Goal: Information Seeking & Learning: Learn about a topic

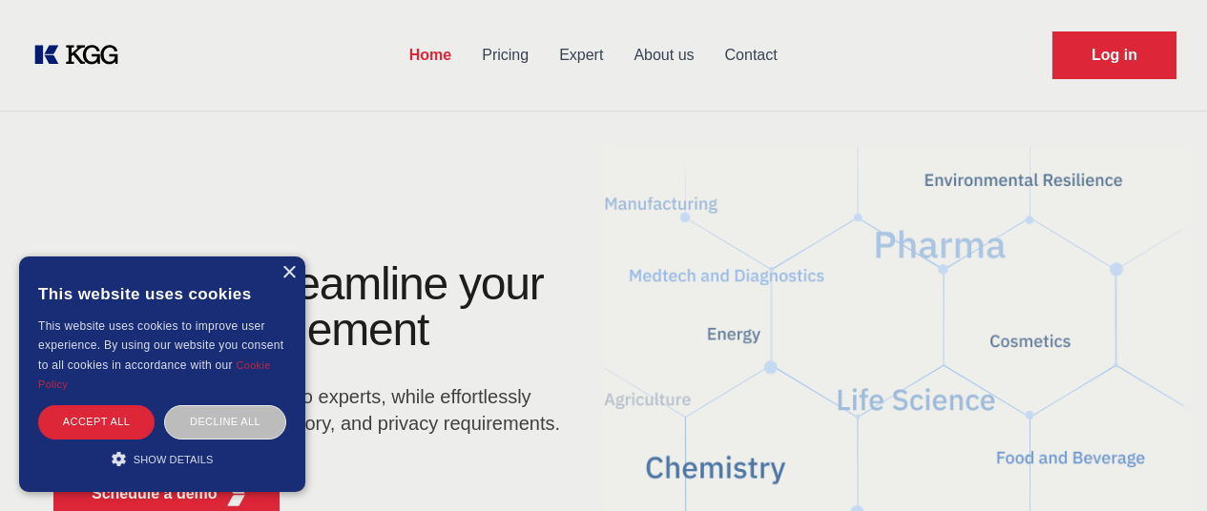
click at [290, 268] on div "×" at bounding box center [288, 273] width 14 height 14
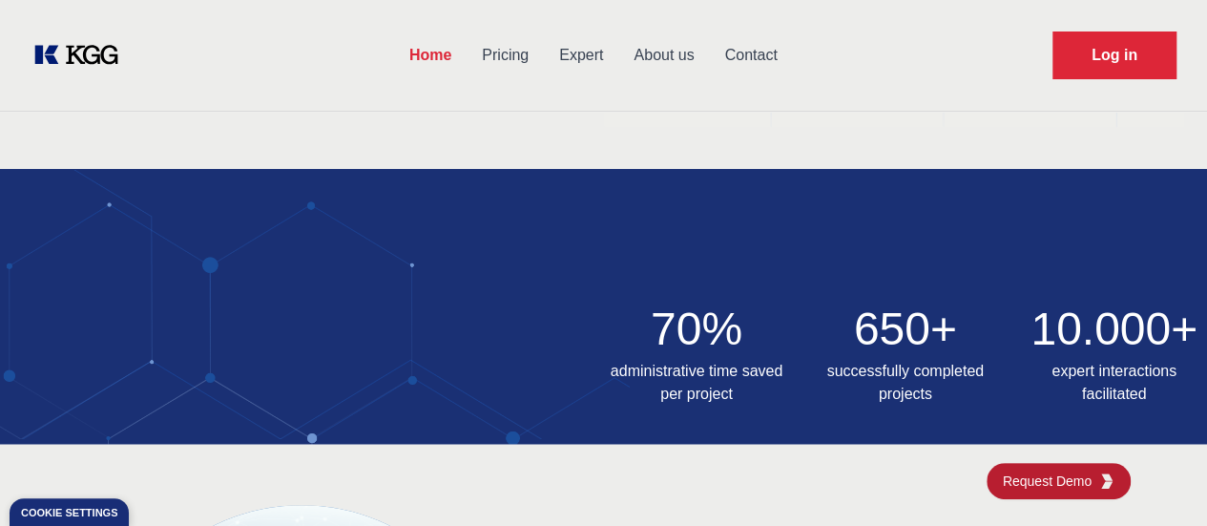
scroll to position [519, 0]
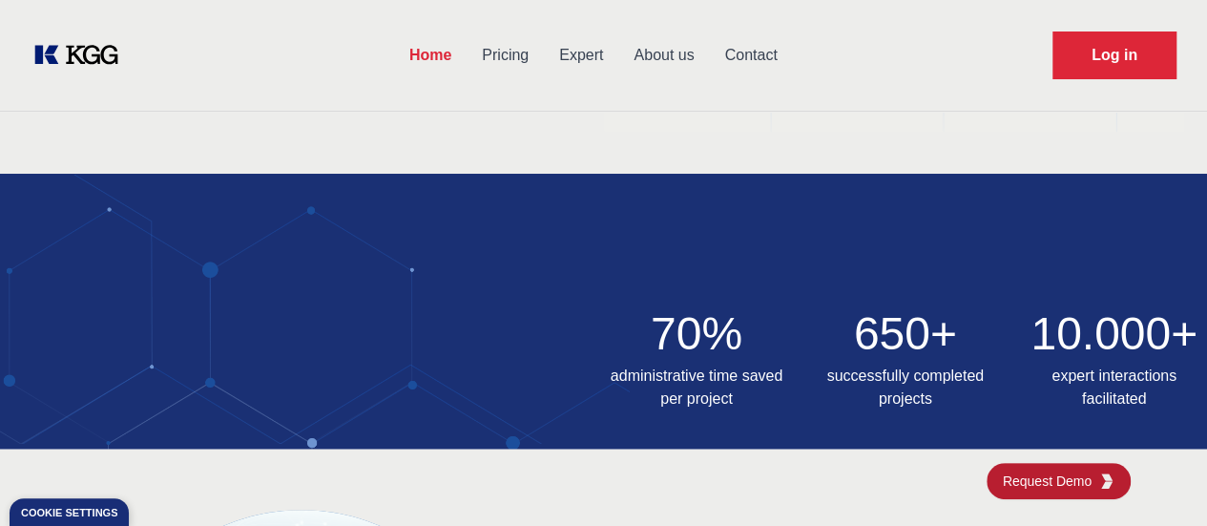
click at [540, 47] on link "Pricing" at bounding box center [505, 56] width 77 height 50
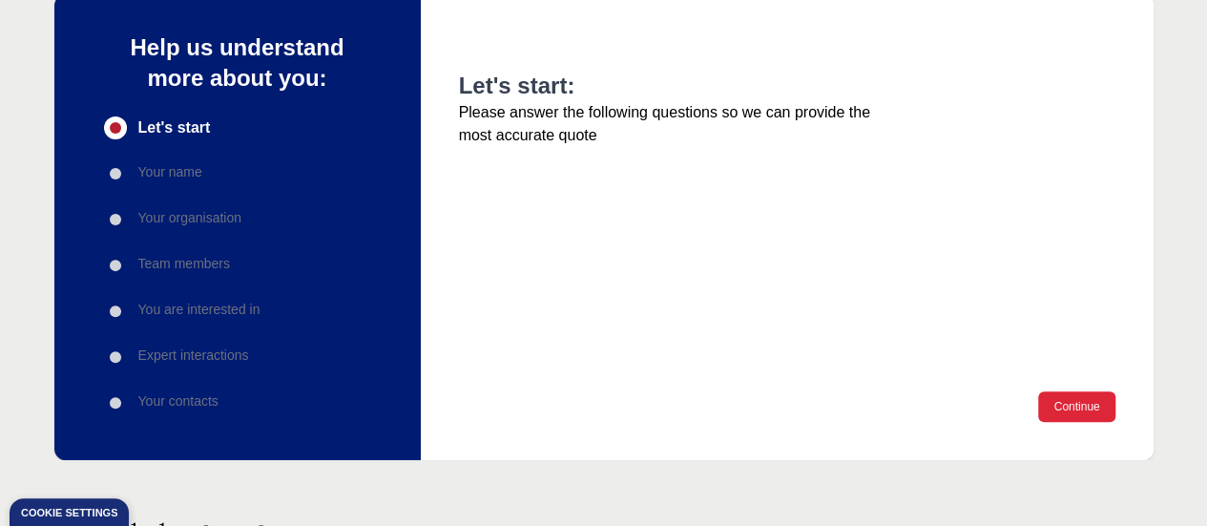
scroll to position [209, 0]
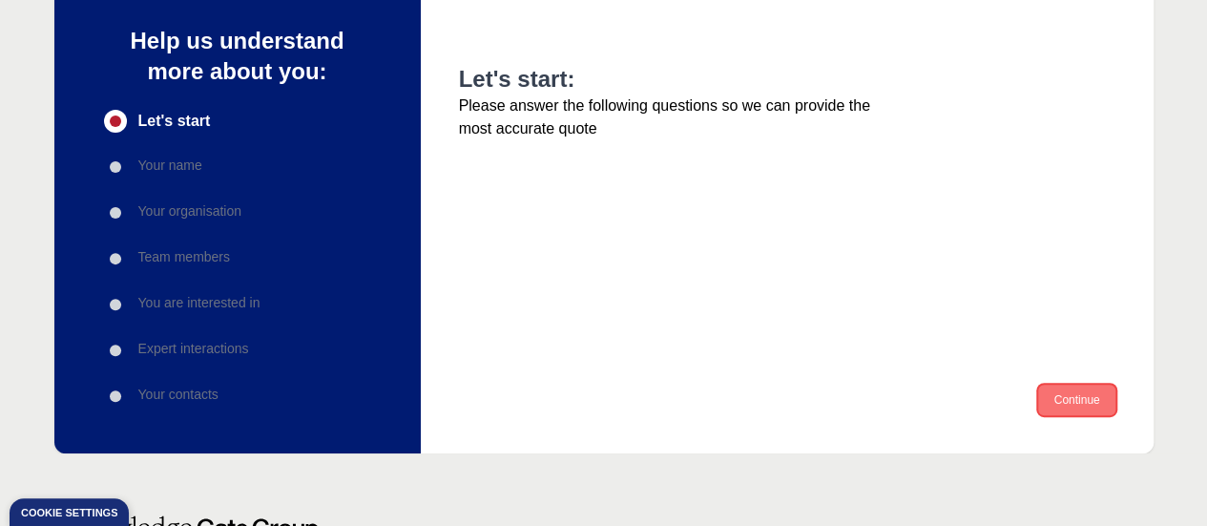
click at [1067, 409] on button "Continue" at bounding box center [1076, 399] width 76 height 31
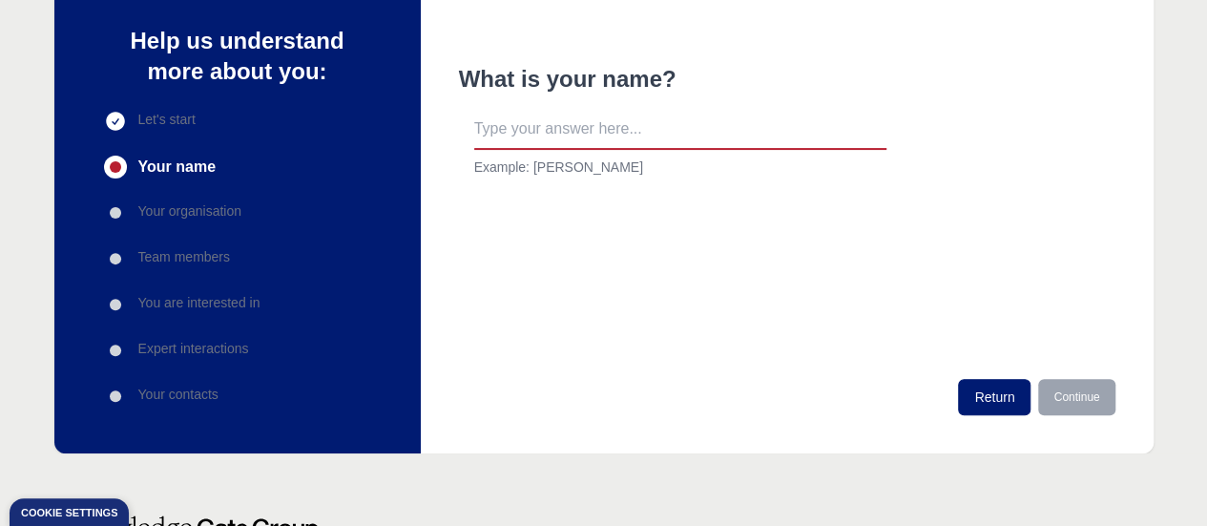
click at [714, 119] on input "text" at bounding box center [680, 130] width 412 height 40
type input "aa"
click at [1095, 402] on button "Continue" at bounding box center [1076, 397] width 76 height 36
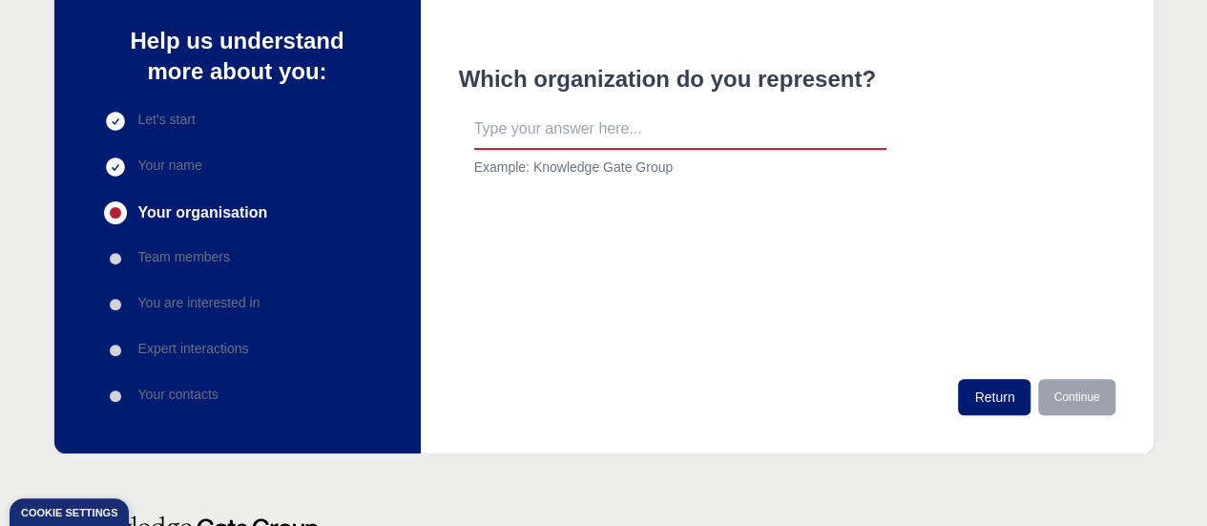
click at [561, 130] on input "text" at bounding box center [680, 130] width 412 height 40
type input "ew"
click at [1099, 397] on button "Continue" at bounding box center [1076, 397] width 76 height 36
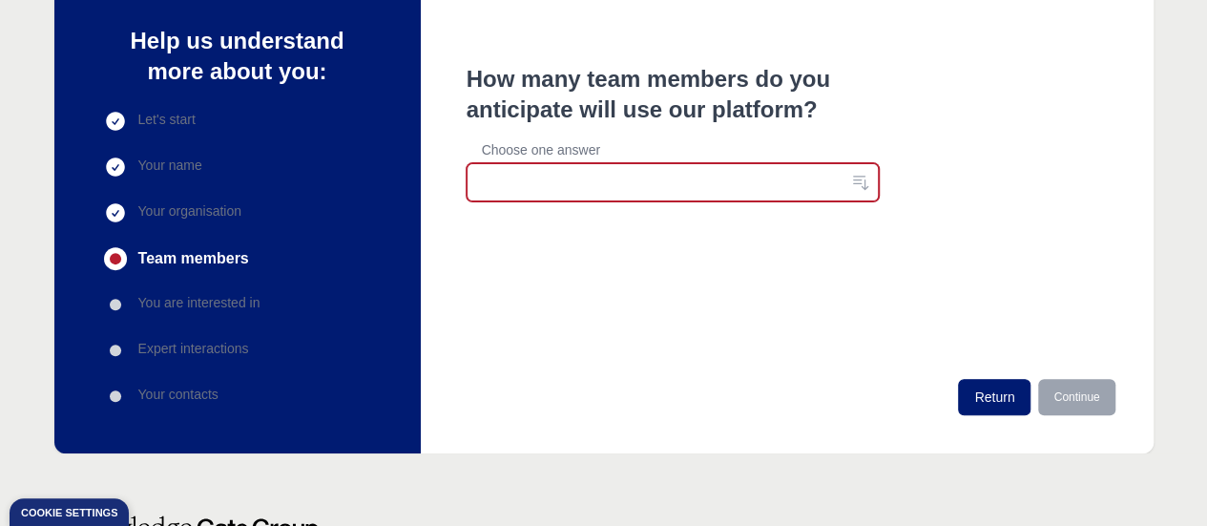
click at [591, 183] on button "button" at bounding box center [673, 182] width 412 height 38
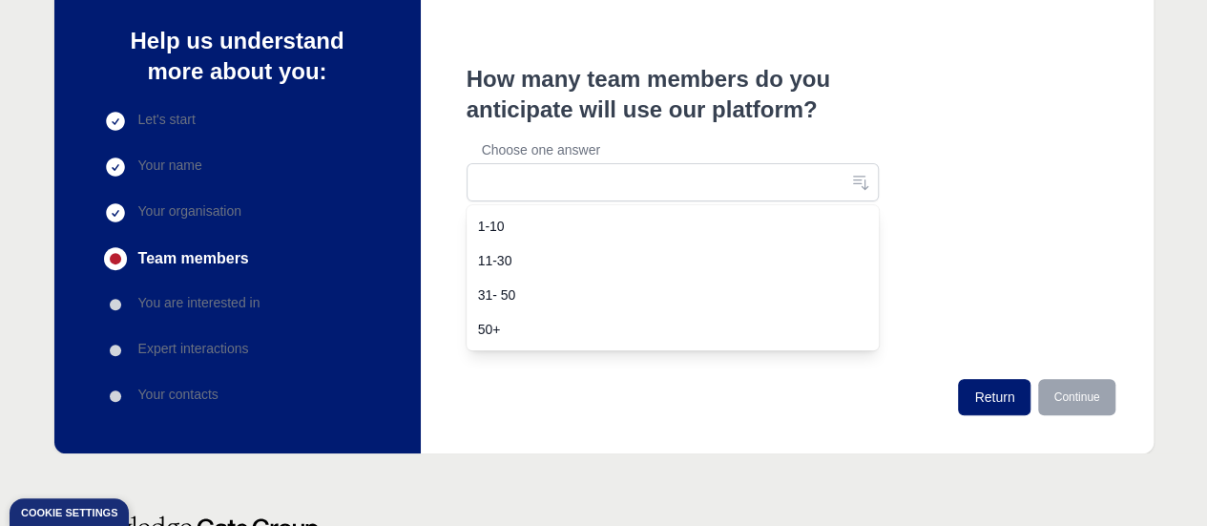
click at [531, 328] on span "50+" at bounding box center [661, 329] width 366 height 19
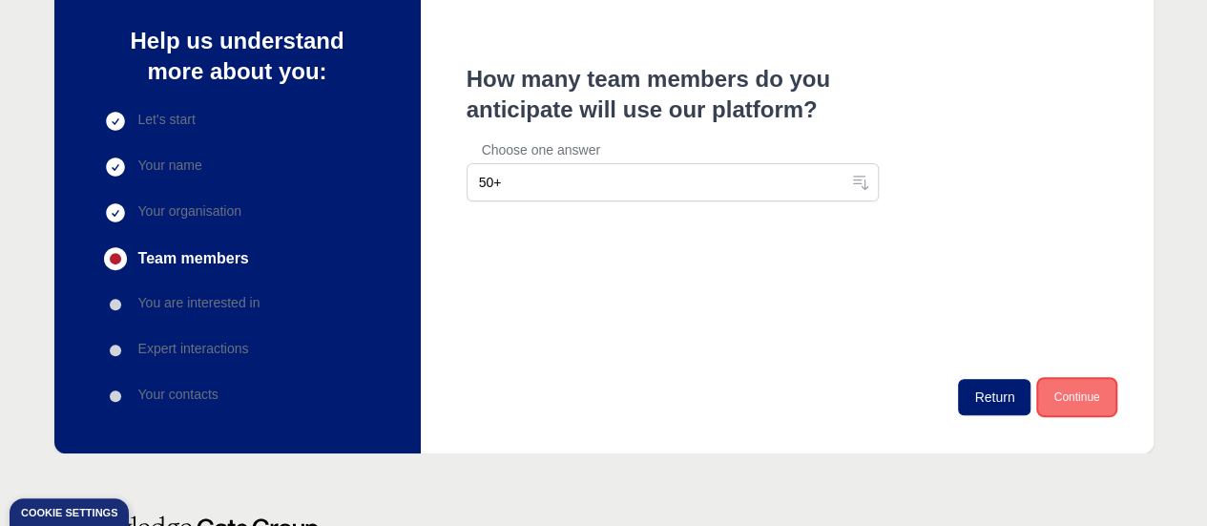
click at [1085, 392] on button "Continue" at bounding box center [1076, 397] width 76 height 36
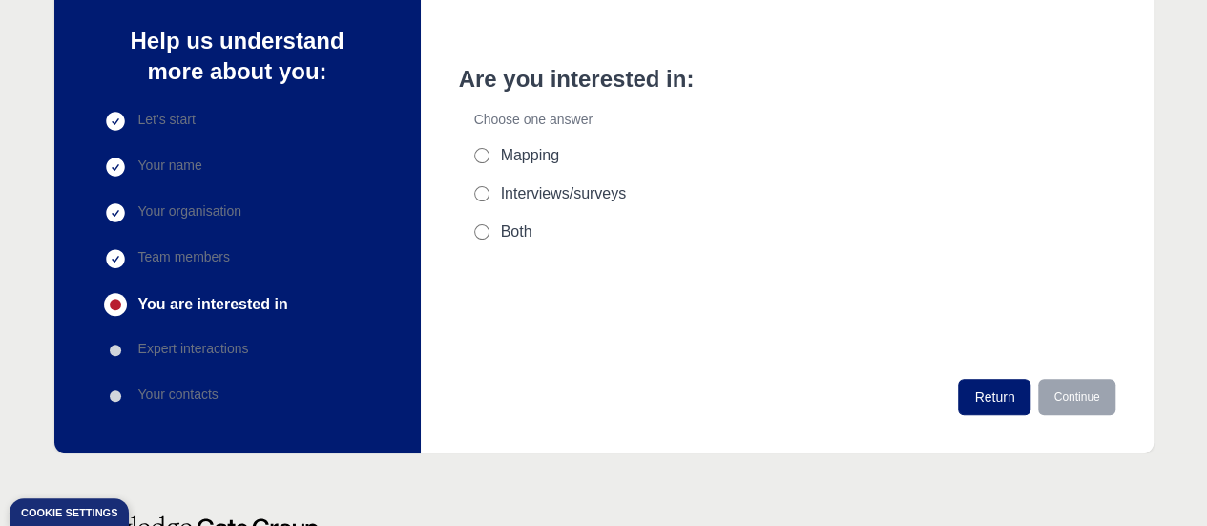
click at [477, 194] on input "Interviews/surveys" at bounding box center [481, 193] width 15 height 15
radio input "true"
click at [1074, 402] on button "Continue" at bounding box center [1076, 397] width 76 height 36
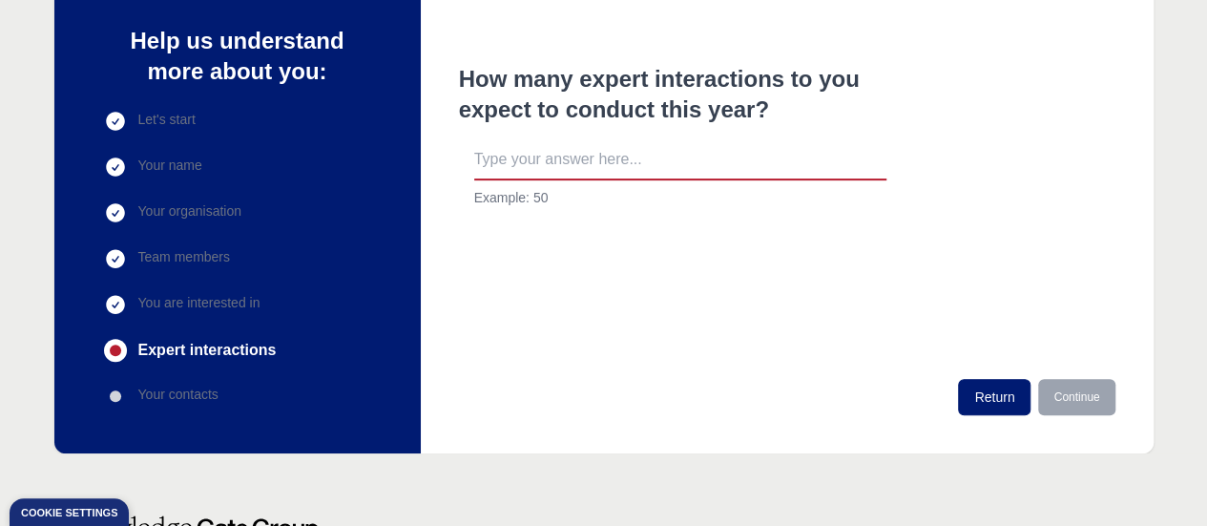
click at [597, 163] on input "text" at bounding box center [680, 160] width 412 height 40
type input "100"
click at [1086, 399] on button "Continue" at bounding box center [1076, 397] width 76 height 36
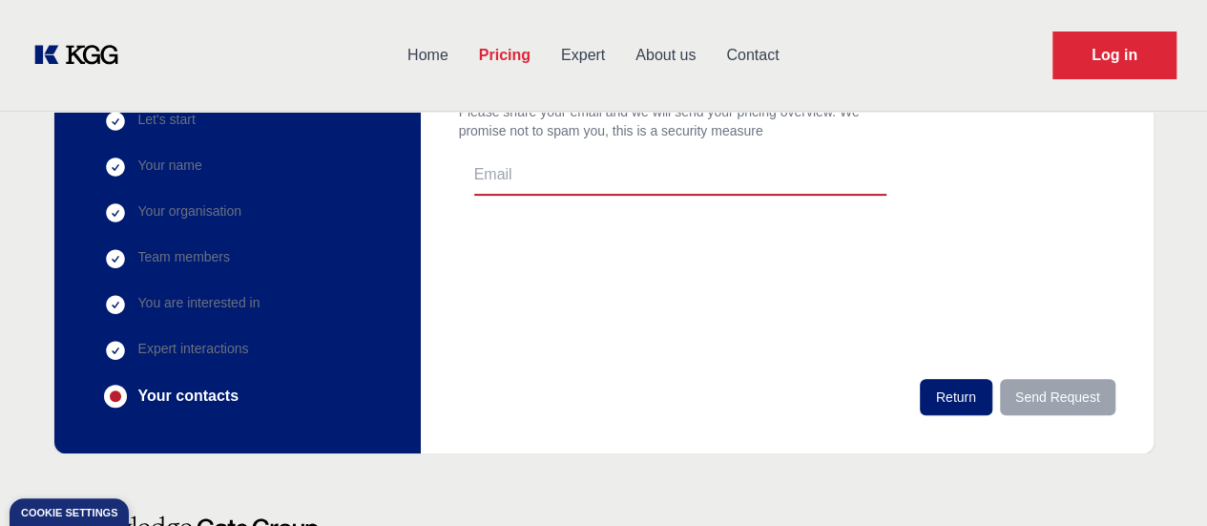
scroll to position [0, 0]
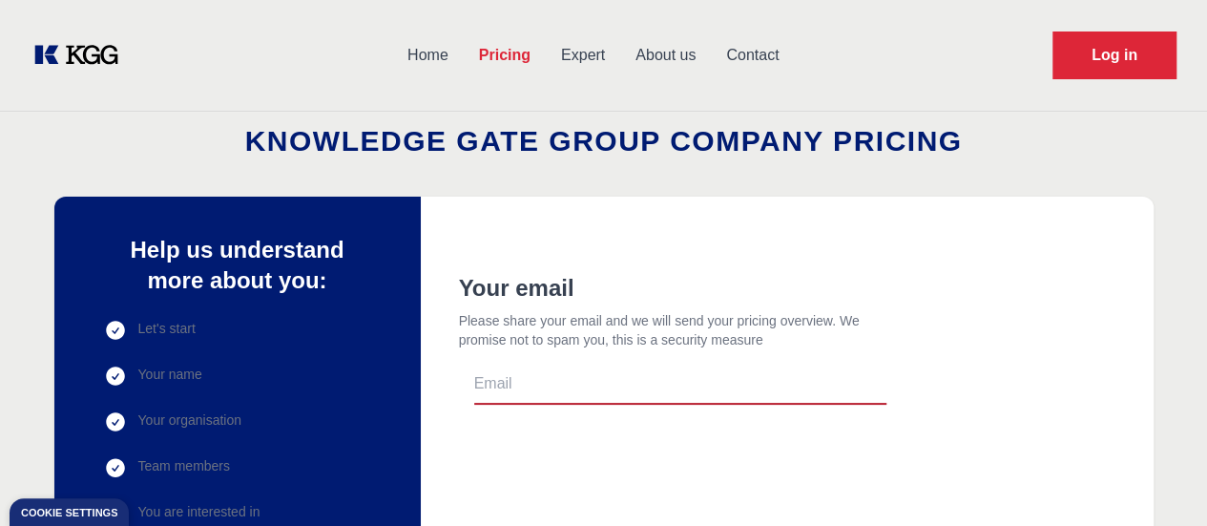
click at [614, 57] on link "Expert" at bounding box center [583, 56] width 74 height 50
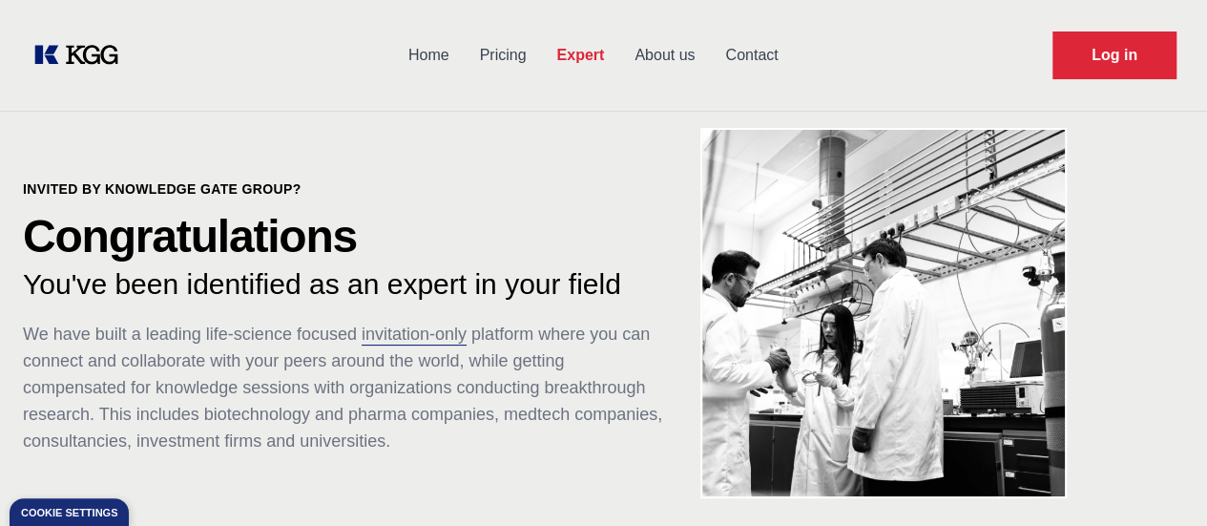
scroll to position [31, 0]
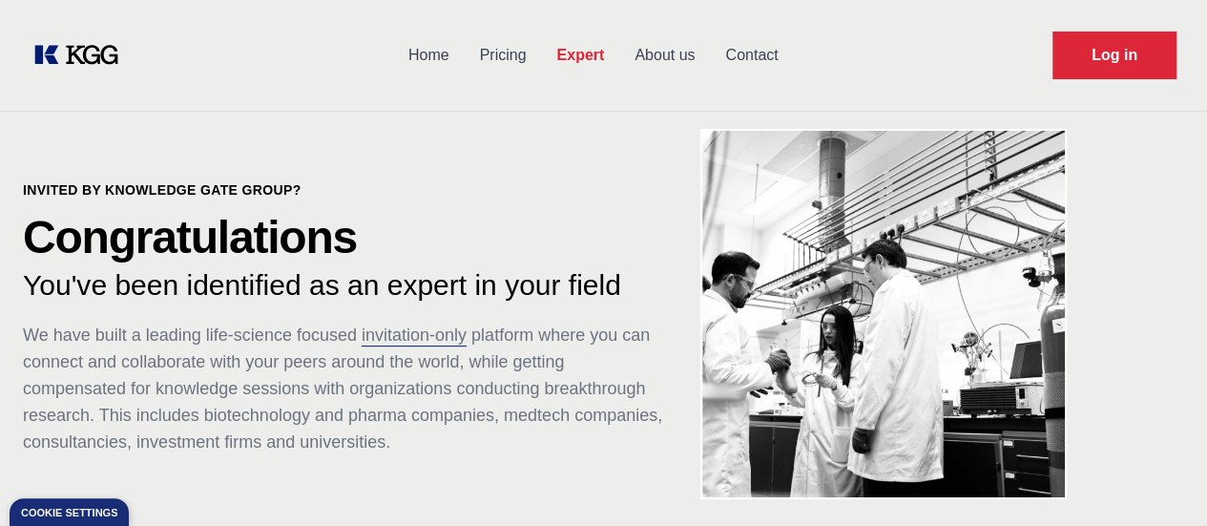
click at [698, 60] on link "About us" at bounding box center [664, 56] width 91 height 50
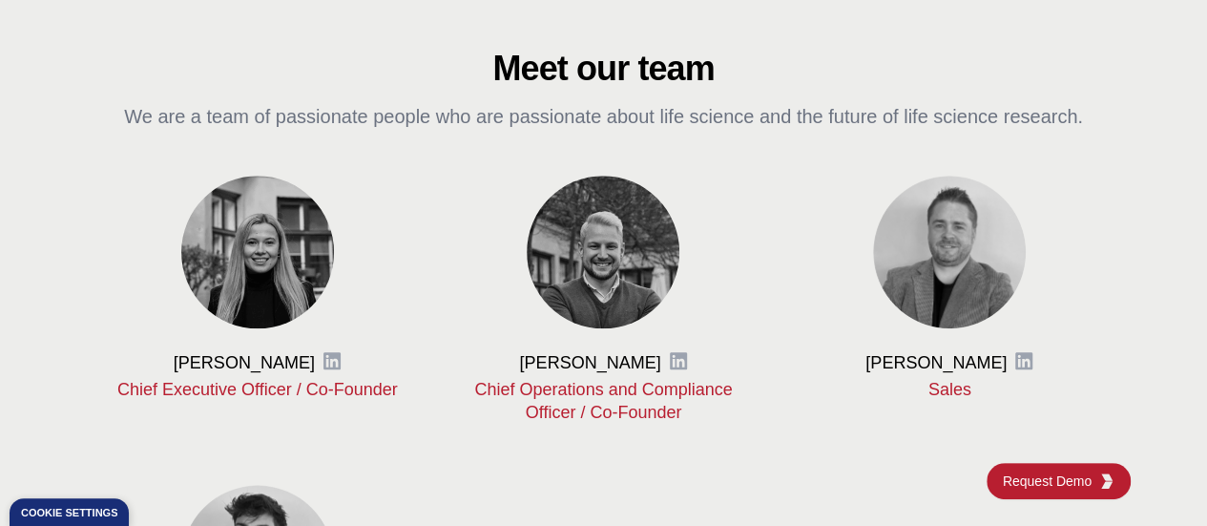
scroll to position [773, 0]
